Goal: Check status: Check status

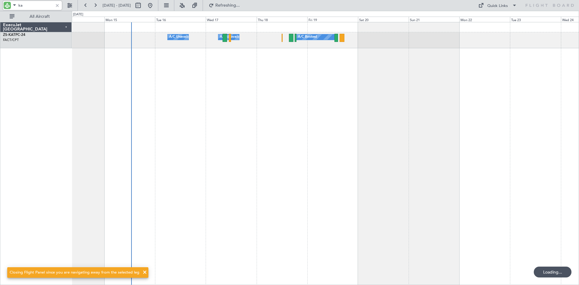
type input "k"
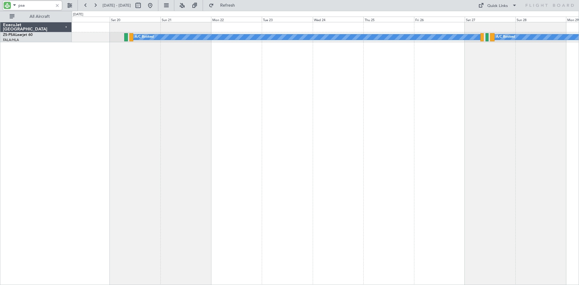
click at [264, 91] on div "A/C Booked A/C Booked A/C Booked" at bounding box center [325, 153] width 507 height 263
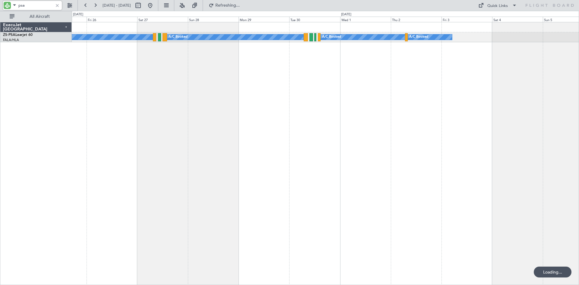
click at [160, 92] on div "A/C Booked A/C Booked A/C Booked A/C Booked A/C Booked" at bounding box center [325, 153] width 507 height 263
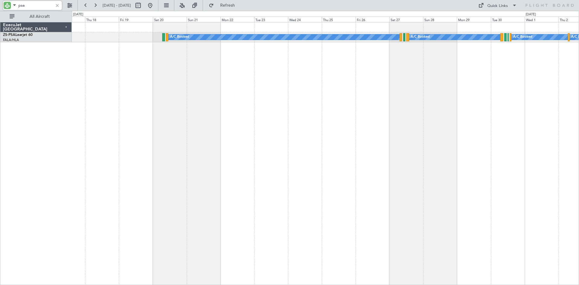
click at [412, 98] on div "A/C Booked A/C Booked A/C Booked A/C Booked A/C Booked A/C Booked A/C Booked" at bounding box center [325, 153] width 507 height 263
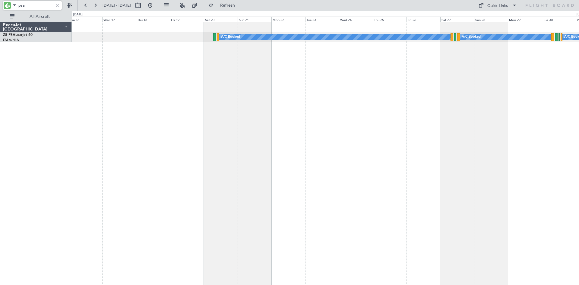
click at [277, 59] on div "A/C Booked A/C Booked A/C Booked A/C Booked A/C Booked A/C Booked A/C Booked" at bounding box center [325, 153] width 507 height 263
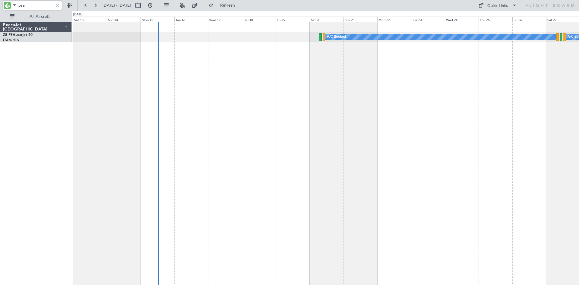
click at [458, 98] on div "A/C Booked A/C Booked A/C Booked" at bounding box center [325, 153] width 507 height 263
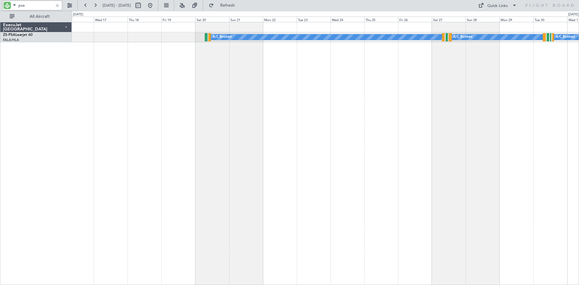
click at [345, 125] on div "A/C Booked A/C Booked A/C Booked A/C Booked A/C Booked A/C Booked A/C Booked" at bounding box center [325, 153] width 507 height 263
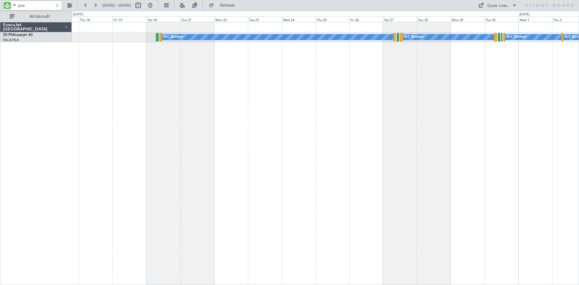
click at [324, 76] on div "A/C Booked A/C Booked A/C Booked A/C Booked A/C Booked A/C Booked A/C Booked" at bounding box center [325, 153] width 507 height 263
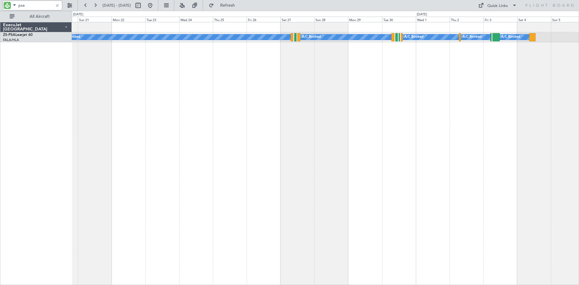
click at [335, 89] on div "A/C Booked A/C Booked A/C Booked A/C Booked A/C Booked A/C Booked A/C Booked" at bounding box center [325, 153] width 507 height 263
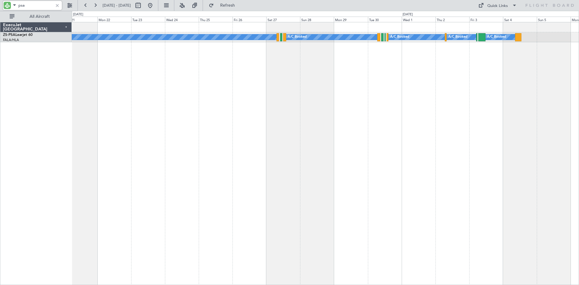
click at [47, 6] on input "psa" at bounding box center [35, 5] width 35 height 9
type input "p"
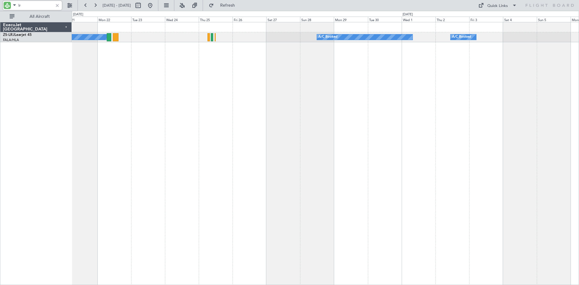
type input "l"
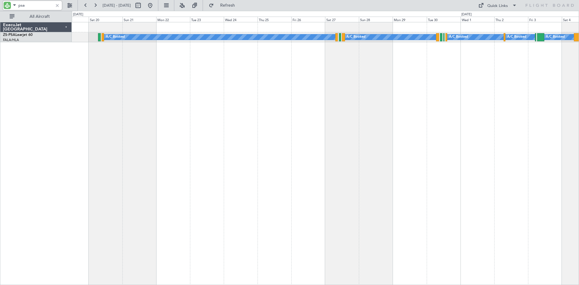
click at [279, 120] on div "A/C Booked A/C Booked A/C Booked A/C Booked A/C Booked A/C Booked A/C Booked" at bounding box center [325, 153] width 507 height 263
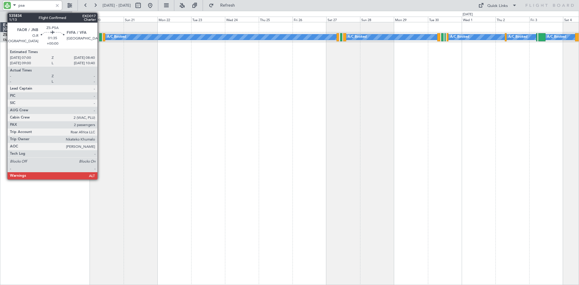
click at [100, 35] on div at bounding box center [100, 37] width 2 height 8
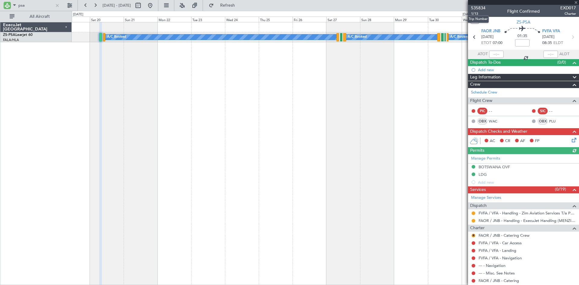
click at [478, 6] on span "535834" at bounding box center [478, 8] width 14 height 6
click at [35, 4] on input "psa" at bounding box center [35, 5] width 35 height 9
type input "p"
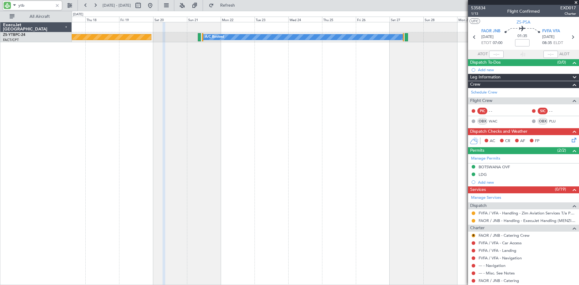
click at [220, 75] on div "Planned Maint Lanseria A/C Booked A/C Booked" at bounding box center [325, 153] width 507 height 263
type input "y"
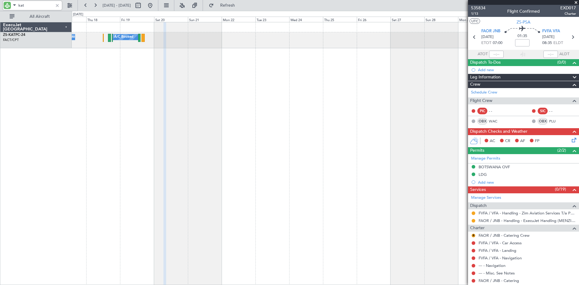
click at [28, 6] on input "kat" at bounding box center [35, 5] width 35 height 9
type input "k"
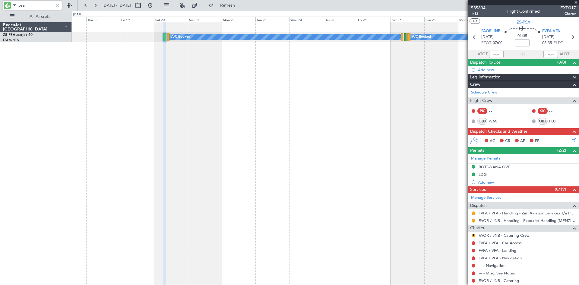
click at [38, 4] on input "psa" at bounding box center [35, 5] width 35 height 9
type input "p"
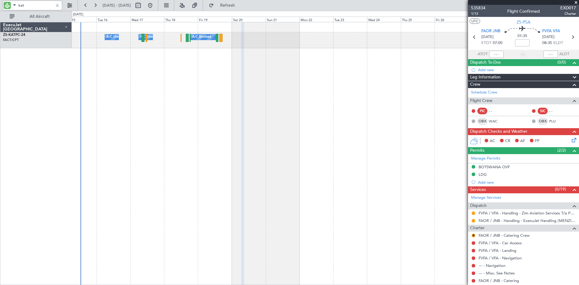
click at [278, 107] on div "A/C Unavailable A/C Booked A/C Unavailable" at bounding box center [325, 153] width 507 height 263
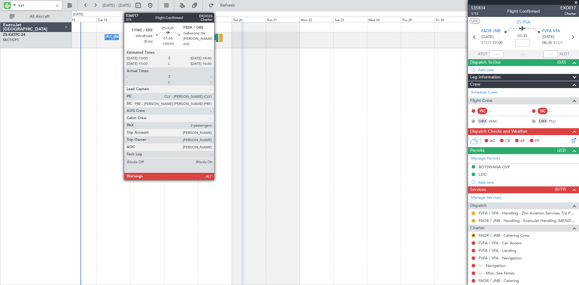
click at [217, 39] on div at bounding box center [217, 38] width 2 height 8
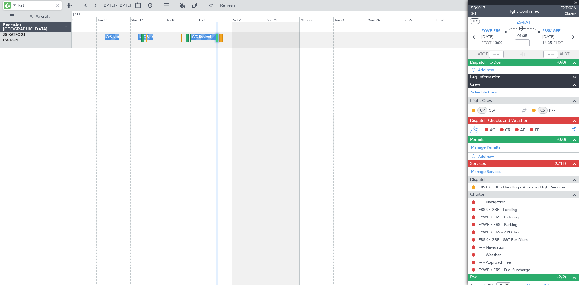
click at [33, 5] on input "kat" at bounding box center [35, 5] width 35 height 9
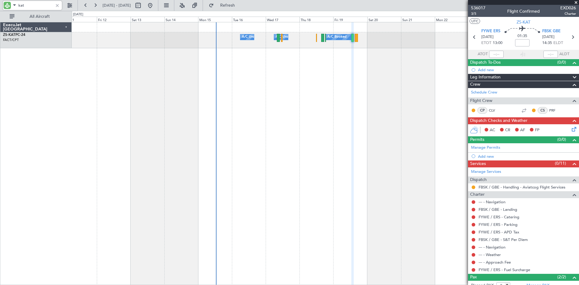
click at [314, 88] on div "A/C Unavailable A/C Unavailable A/C Booked" at bounding box center [325, 153] width 507 height 263
click at [30, 6] on input "kat" at bounding box center [35, 5] width 35 height 9
type input "k"
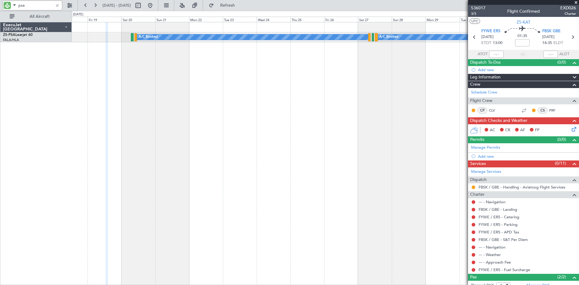
click at [174, 145] on div "A/C Booked A/C Booked A/C Booked A/C Booked A/C Booked A/C Booked A/C Booked" at bounding box center [325, 153] width 507 height 263
click at [30, 7] on input "psa" at bounding box center [35, 5] width 35 height 9
type input "p"
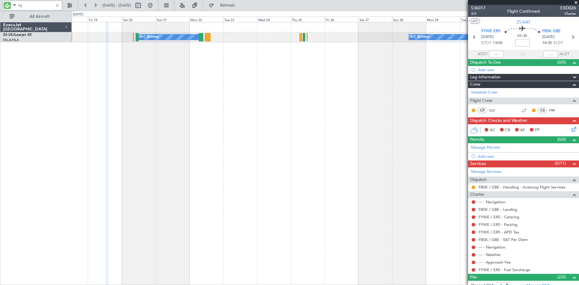
type input "lrj"
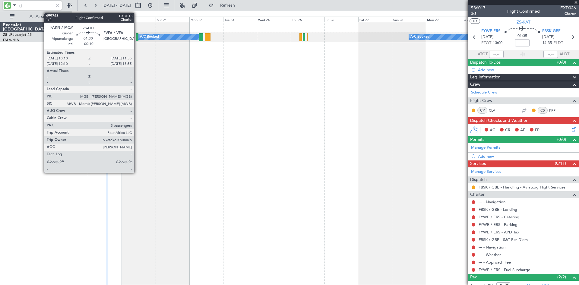
click at [137, 37] on div at bounding box center [137, 37] width 3 height 8
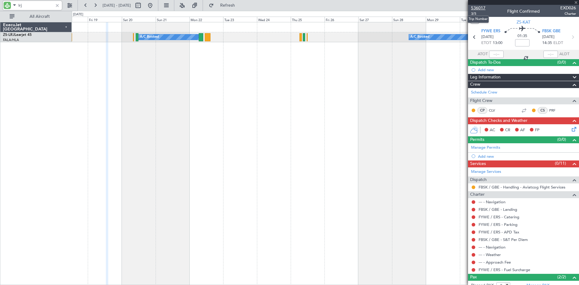
type input "-00:10"
type input "3"
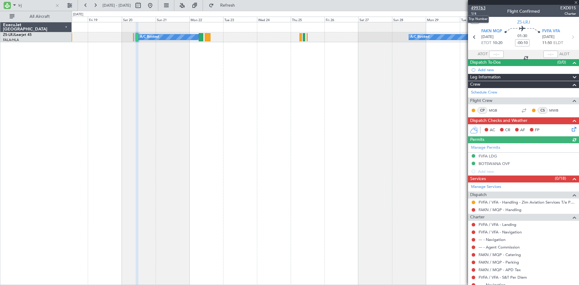
click at [478, 8] on span "499763" at bounding box center [478, 8] width 14 height 6
click at [40, 5] on input "lrj" at bounding box center [35, 5] width 35 height 9
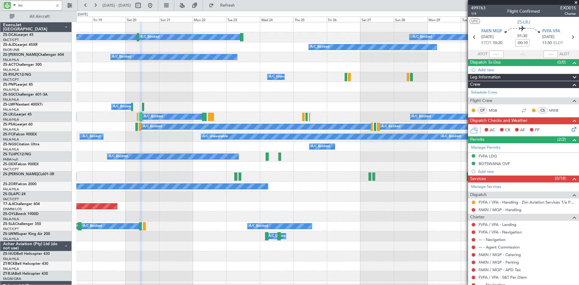
type input "lmf"
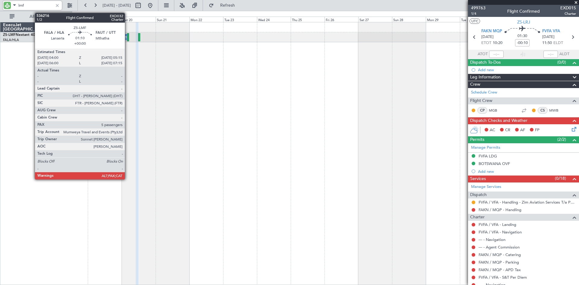
click at [128, 35] on div at bounding box center [128, 37] width 2 height 8
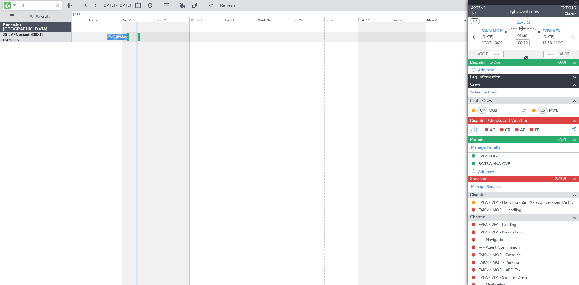
type input "8"
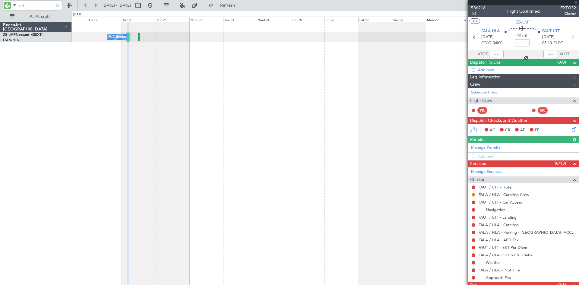
click at [480, 8] on span "536216" at bounding box center [478, 8] width 14 height 6
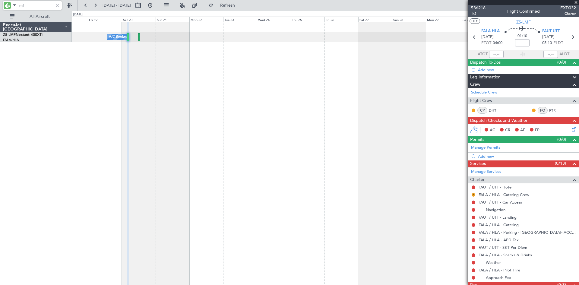
click at [35, 2] on input "lmf" at bounding box center [35, 5] width 35 height 9
type input "l"
click at [134, 37] on div "A/C Booked A/C Booked" at bounding box center [325, 37] width 507 height 10
type input "ajd"
click at [56, 5] on div at bounding box center [57, 5] width 7 height 7
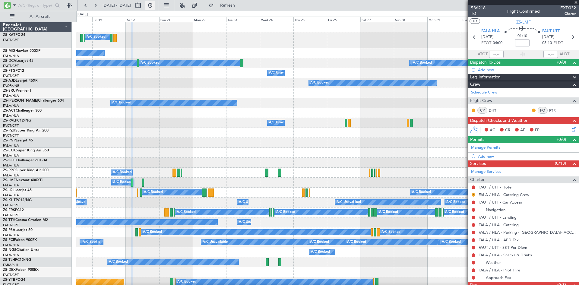
click at [155, 7] on button at bounding box center [150, 6] width 10 height 10
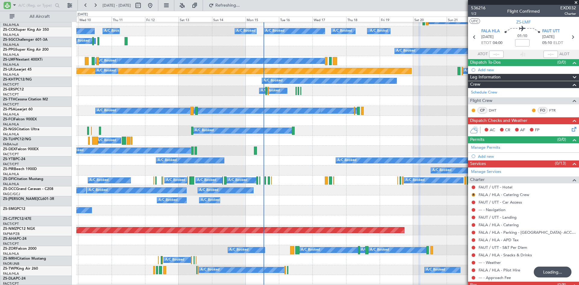
scroll to position [211, 0]
